Goal: Transaction & Acquisition: Purchase product/service

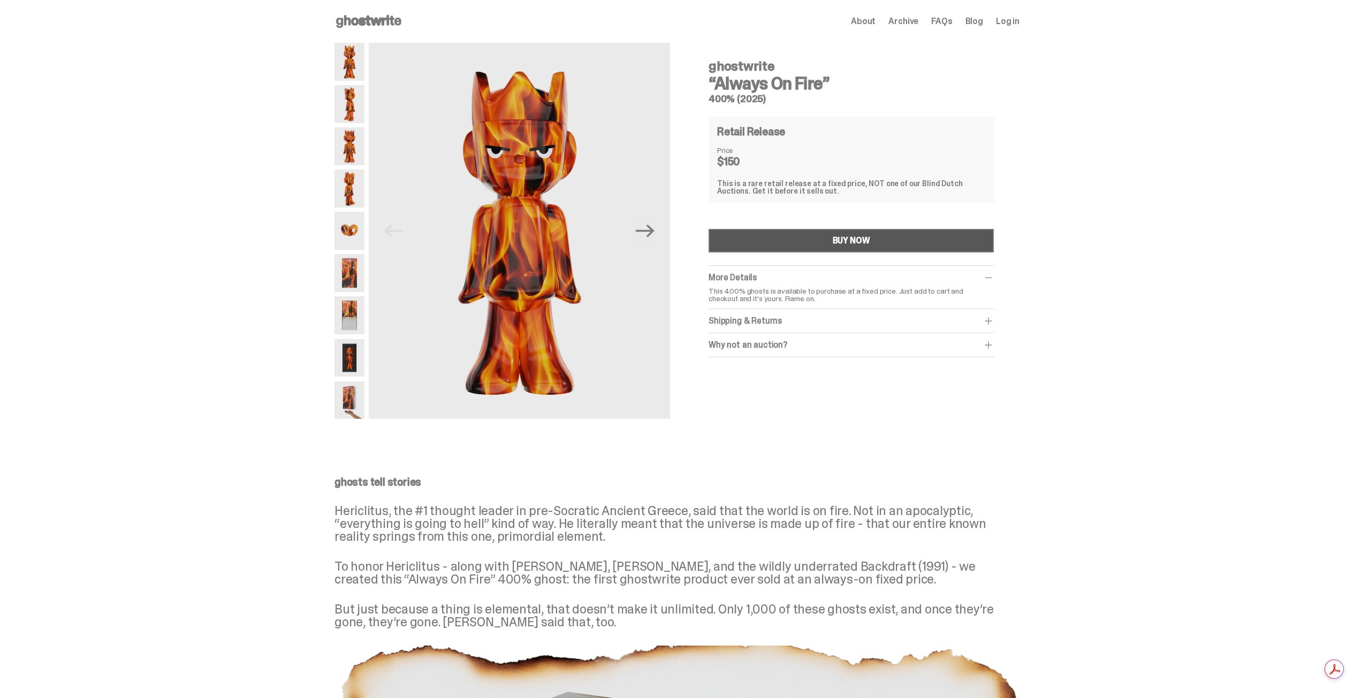
click at [743, 242] on button "BUY NOW" at bounding box center [851, 241] width 285 height 24
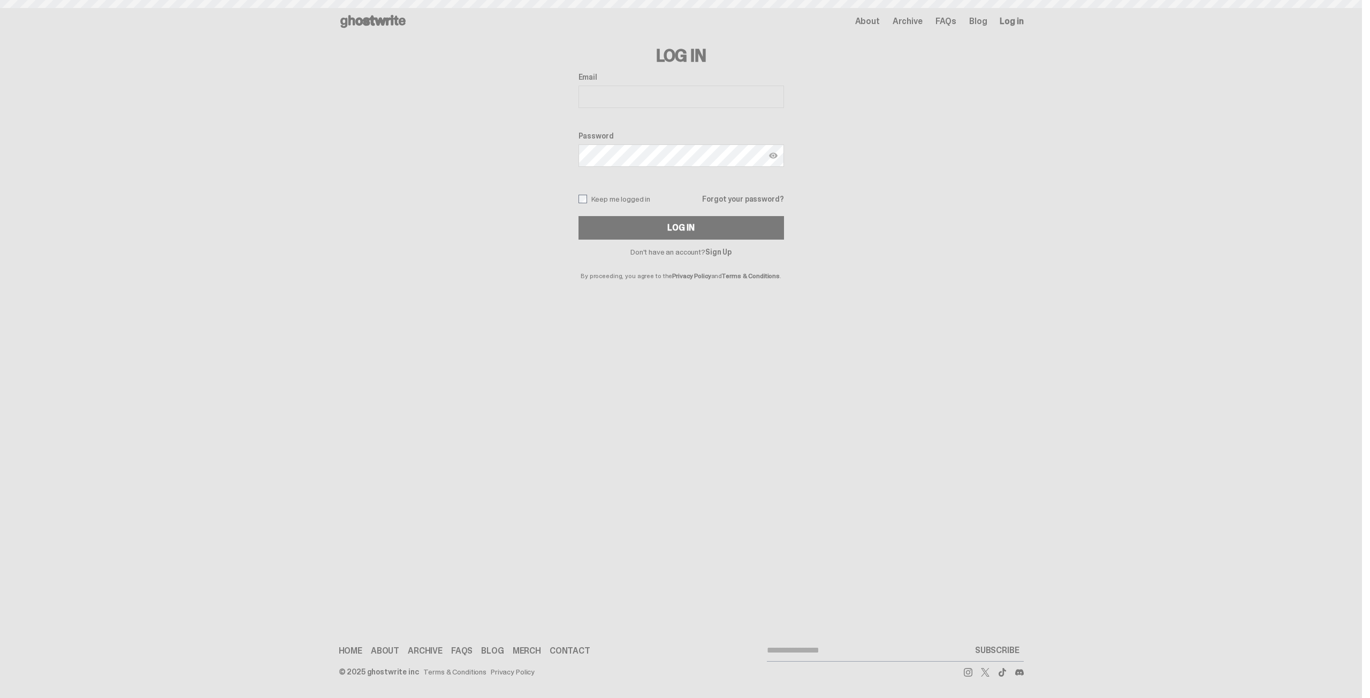
click at [652, 94] on input "Email" at bounding box center [680, 97] width 205 height 22
click at [660, 97] on input "Email" at bounding box center [680, 97] width 205 height 22
type input "**********"
click at [662, 144] on div "Password" at bounding box center [680, 150] width 205 height 37
click at [622, 223] on button "Log In" at bounding box center [680, 228] width 205 height 24
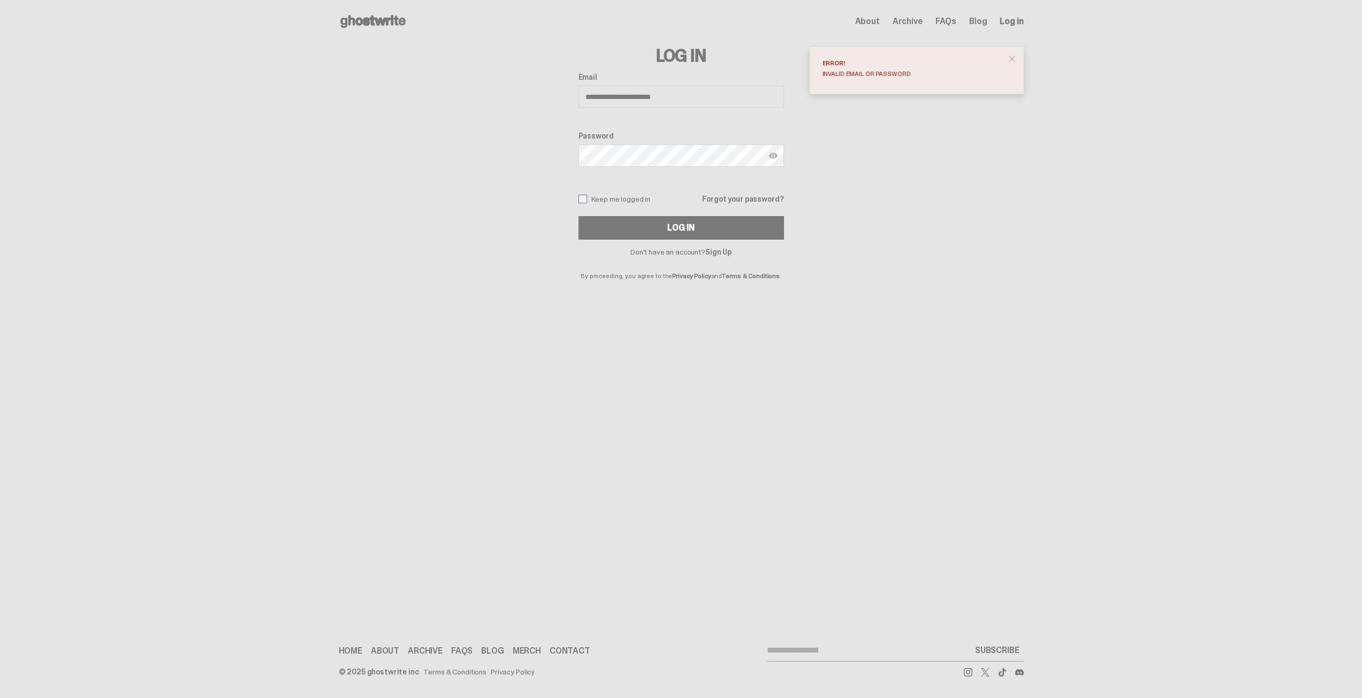
click at [776, 157] on img at bounding box center [773, 155] width 9 height 9
click at [773, 155] on img at bounding box center [773, 155] width 9 height 9
click at [578, 216] on button "Log In" at bounding box center [680, 228] width 205 height 24
